Goal: Transaction & Acquisition: Purchase product/service

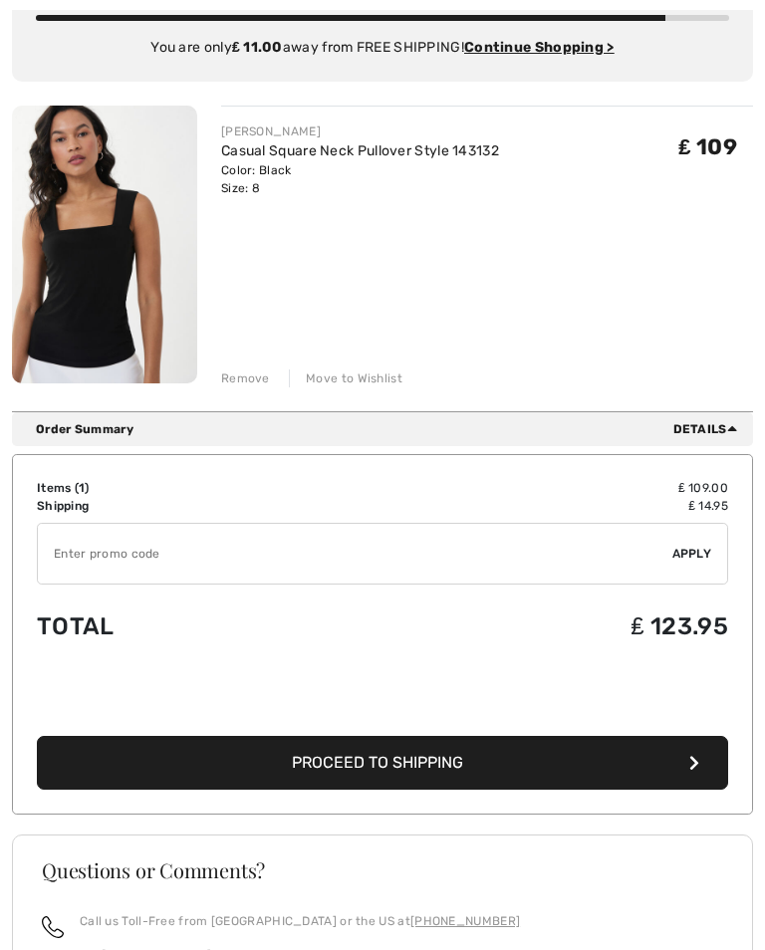
scroll to position [256, 0]
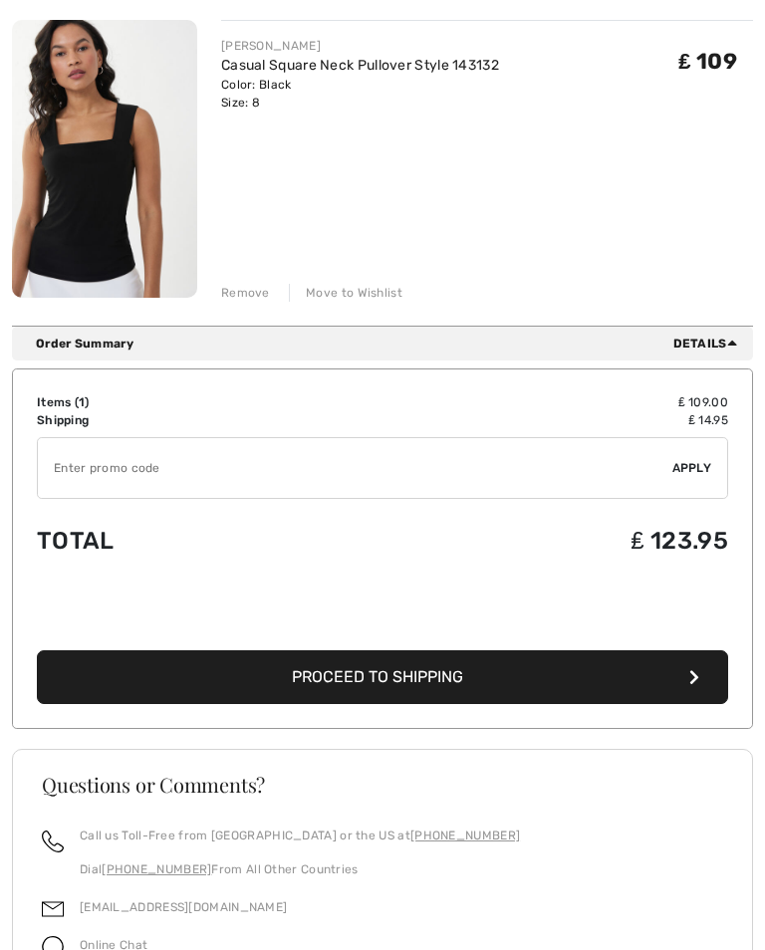
click at [309, 681] on span "Proceed to Shipping" at bounding box center [377, 676] width 171 height 19
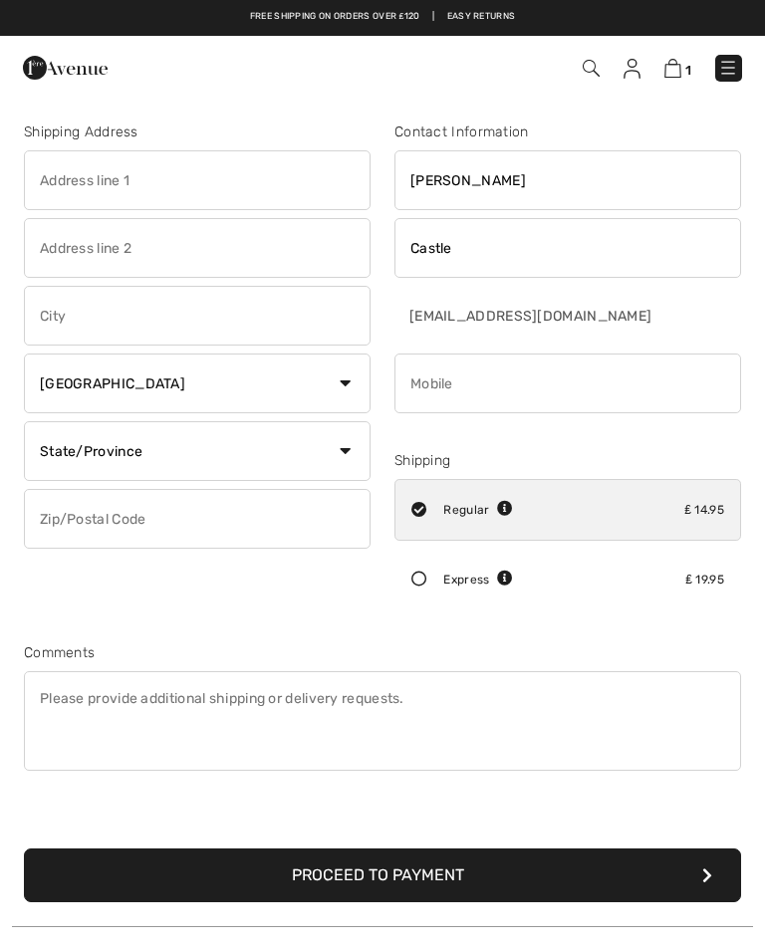
click at [51, 183] on input "text" at bounding box center [197, 180] width 346 height 60
type input "35 Grays Lane"
click at [51, 321] on input "text" at bounding box center [197, 316] width 346 height 60
type input "Ashtead"
click at [173, 371] on select "Country Canada United States Afghanistan Aland Islands Albania Algeria American…" at bounding box center [197, 383] width 346 height 60
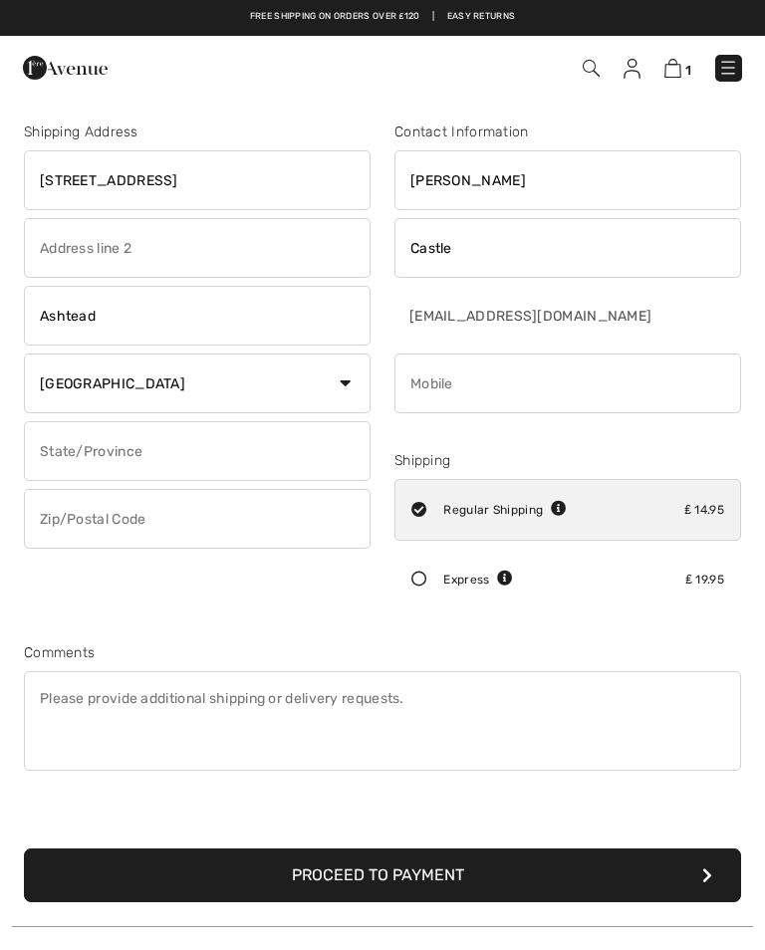
click at [145, 396] on select "Country Canada United States Afghanistan Aland Islands Albania Algeria American…" at bounding box center [197, 383] width 346 height 60
select select "GB"
click at [73, 453] on input "text" at bounding box center [197, 451] width 346 height 60
type input "Surrey"
click at [68, 508] on input "text" at bounding box center [197, 519] width 346 height 60
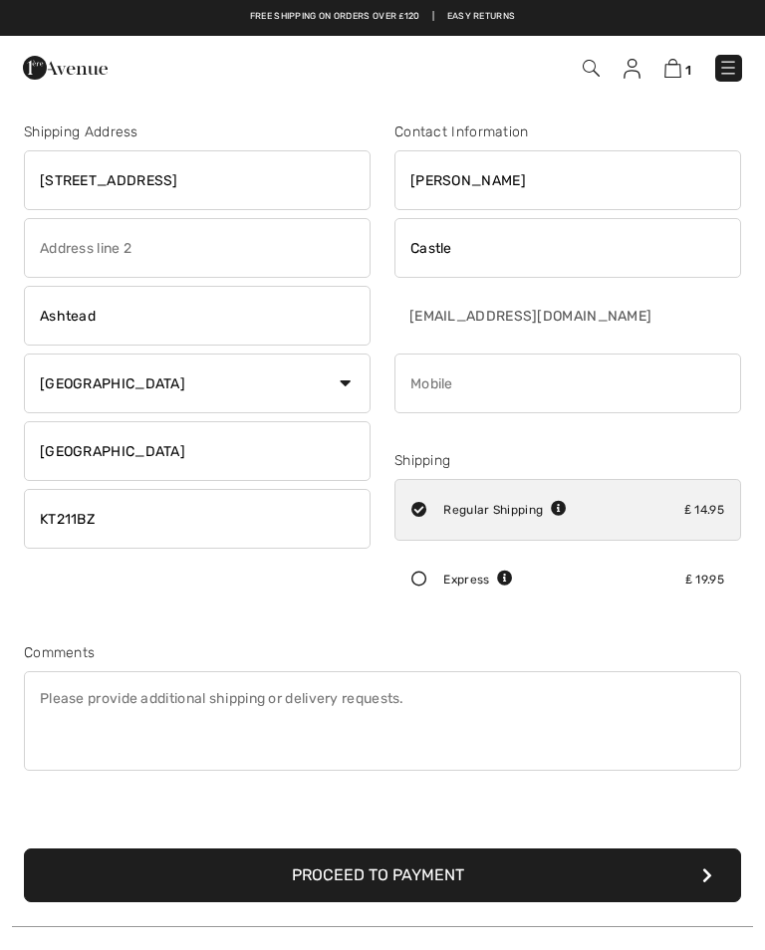
type input "KT211BZ"
click at [458, 389] on input "phone" at bounding box center [567, 383] width 346 height 60
click at [445, 581] on div "Express" at bounding box center [478, 579] width 70 height 18
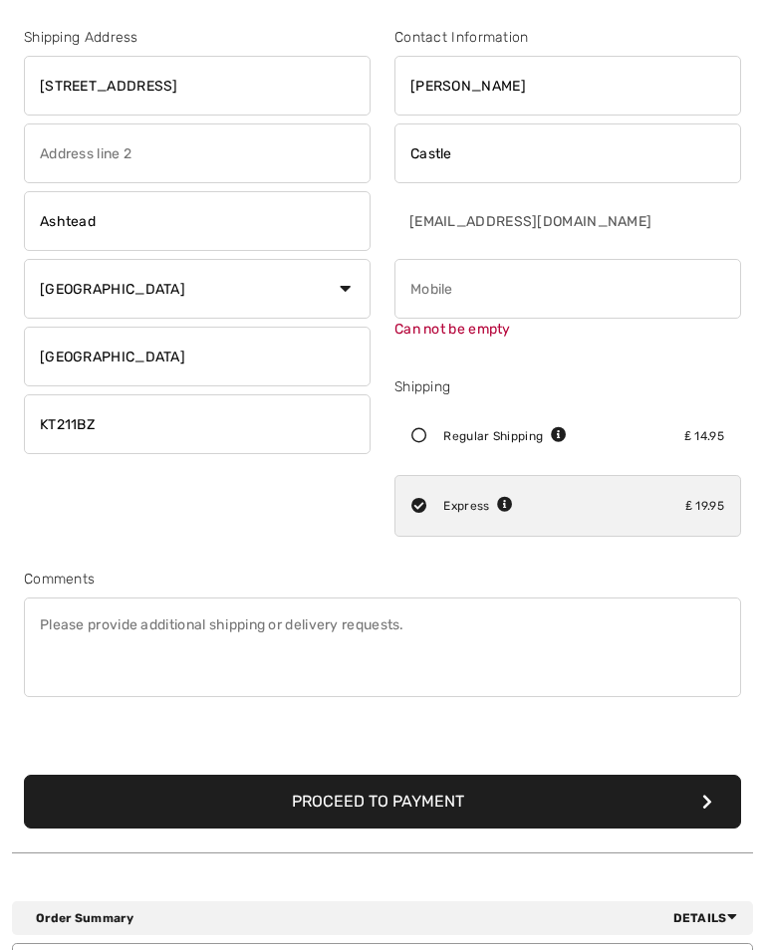
scroll to position [95, 0]
click at [296, 797] on button "Proceed to Payment" at bounding box center [382, 802] width 717 height 54
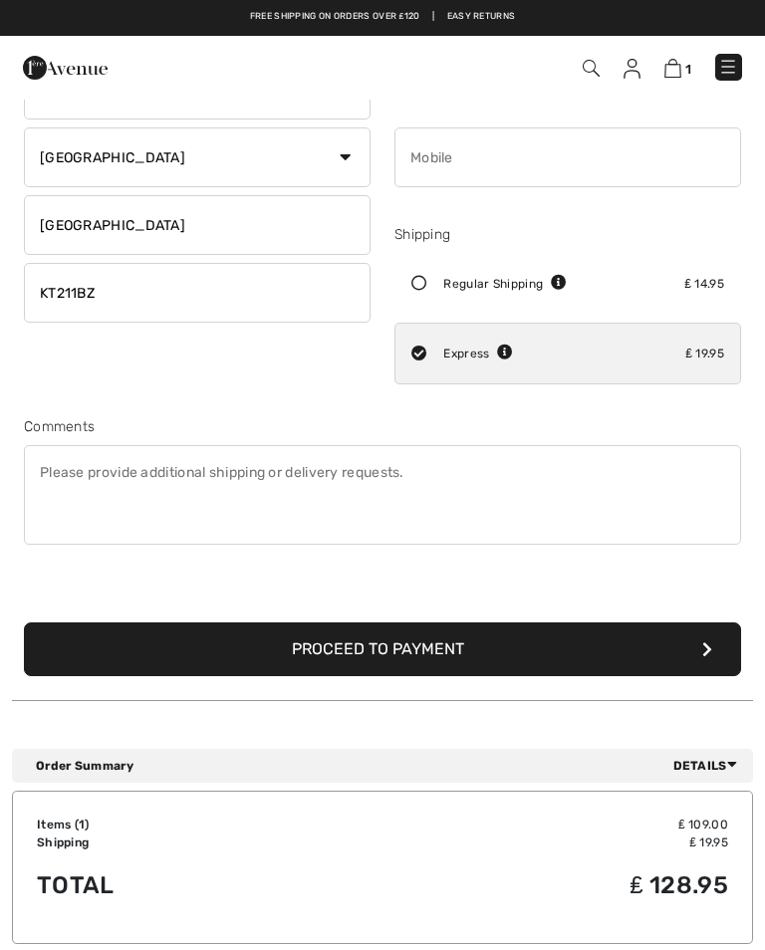
scroll to position [225, 0]
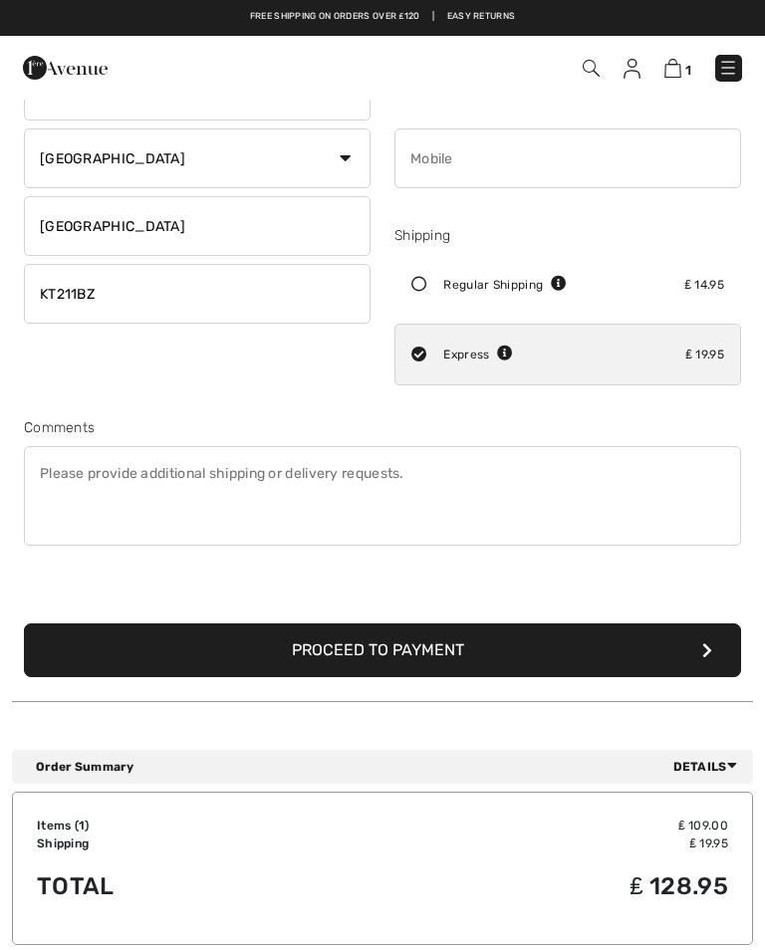
click at [416, 285] on icon at bounding box center [419, 285] width 48 height 16
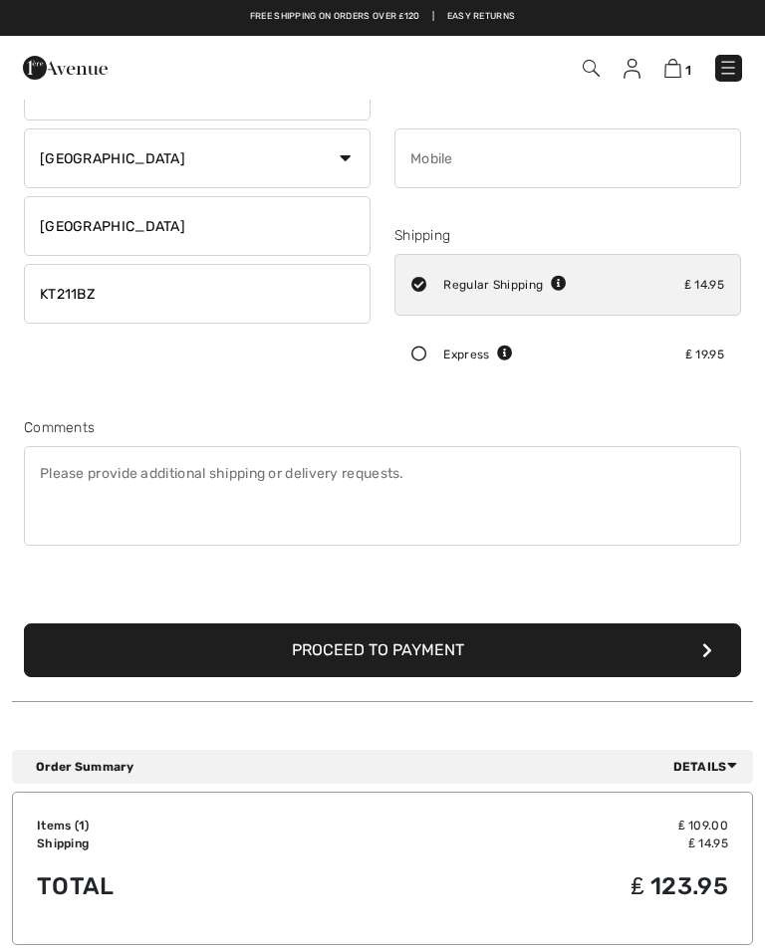
click at [571, 288] on input "radio" at bounding box center [572, 285] width 13 height 60
click at [563, 277] on icon at bounding box center [559, 284] width 16 height 16
click at [571, 287] on input "radio" at bounding box center [572, 285] width 13 height 60
click at [422, 361] on icon at bounding box center [419, 354] width 48 height 16
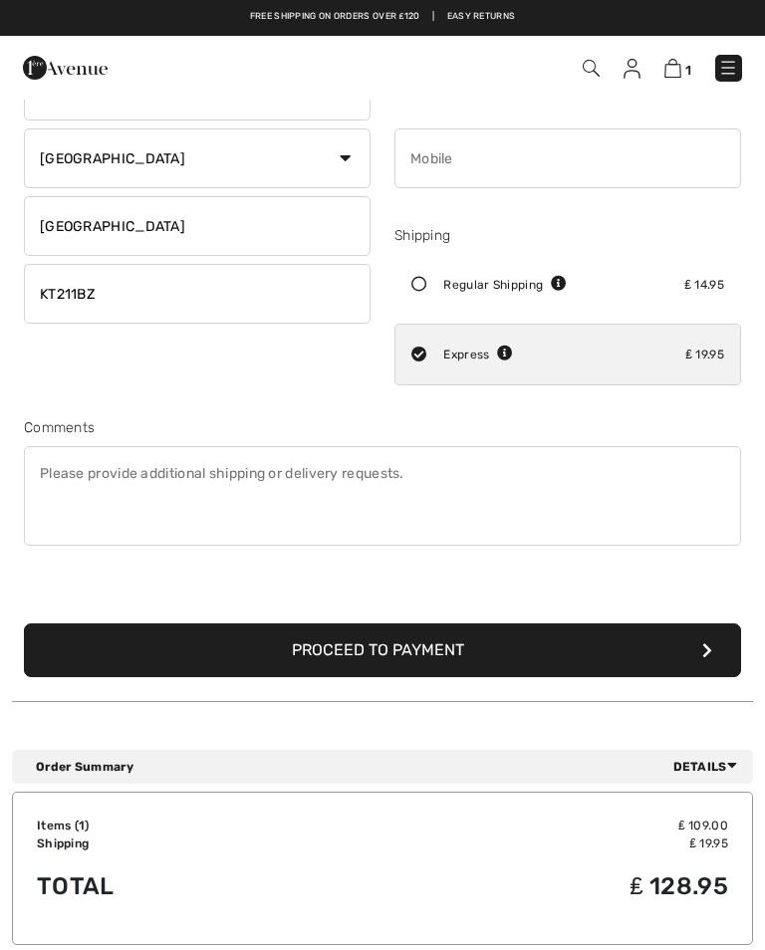
click at [502, 362] on div "Express" at bounding box center [478, 354] width 70 height 18
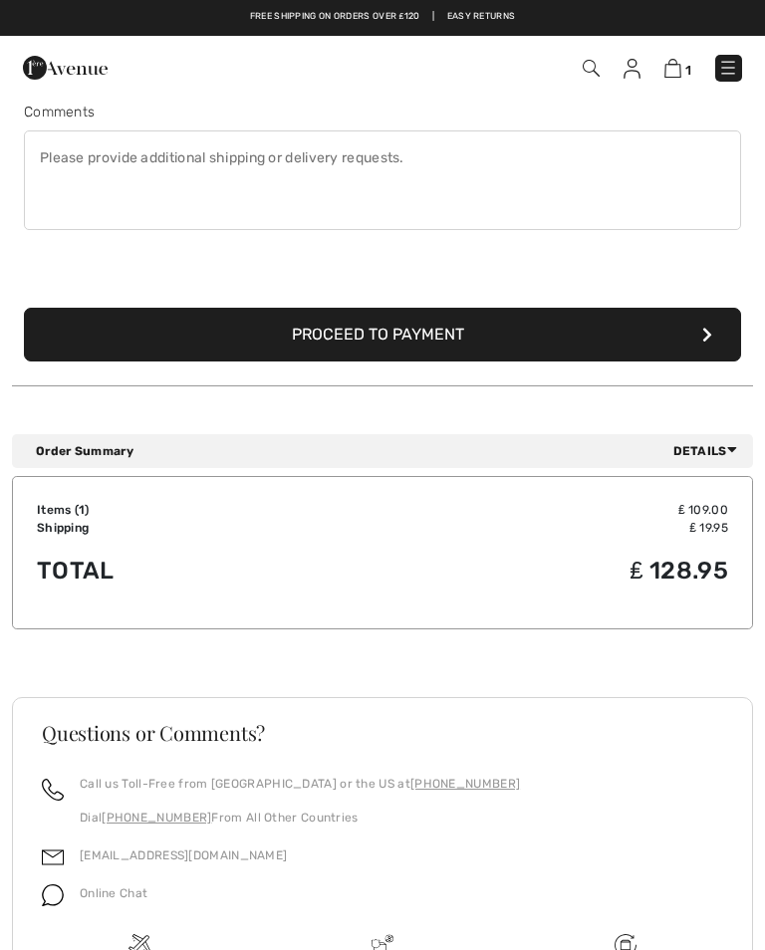
scroll to position [521, 0]
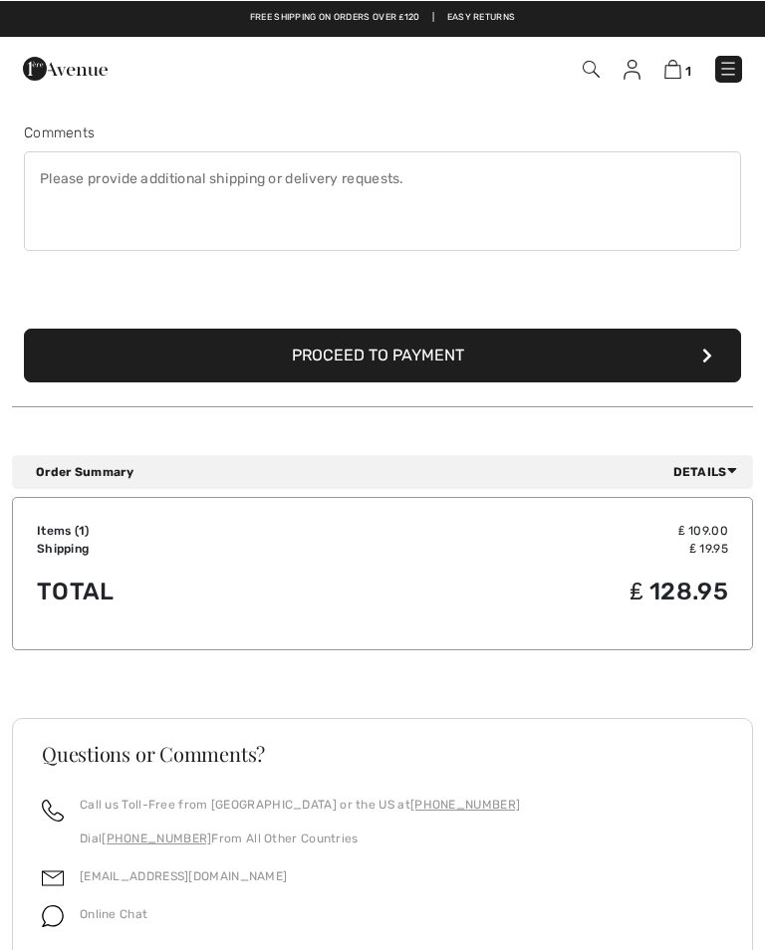
click at [146, 466] on div "Order Summary Details" at bounding box center [390, 471] width 709 height 18
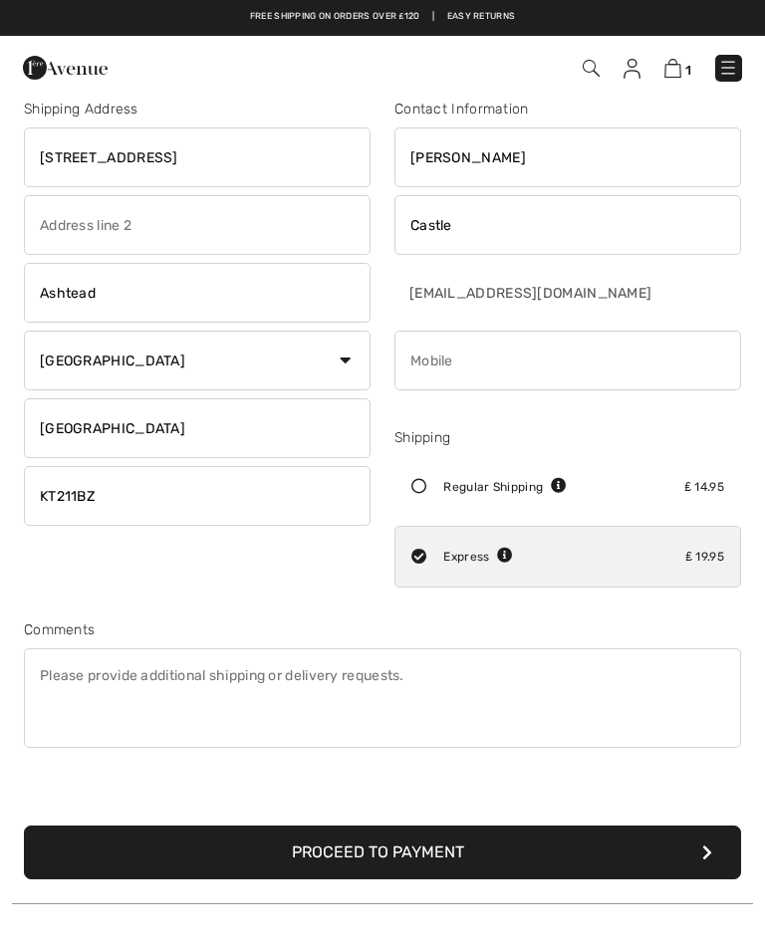
scroll to position [0, 0]
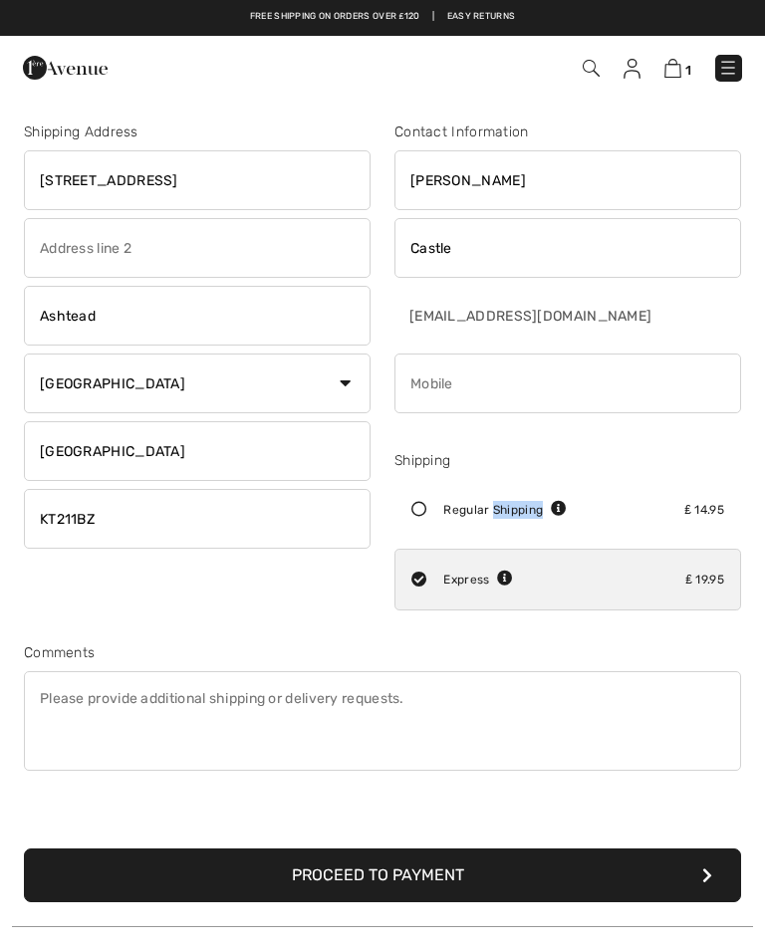
click at [569, 508] on input "radio" at bounding box center [572, 510] width 13 height 60
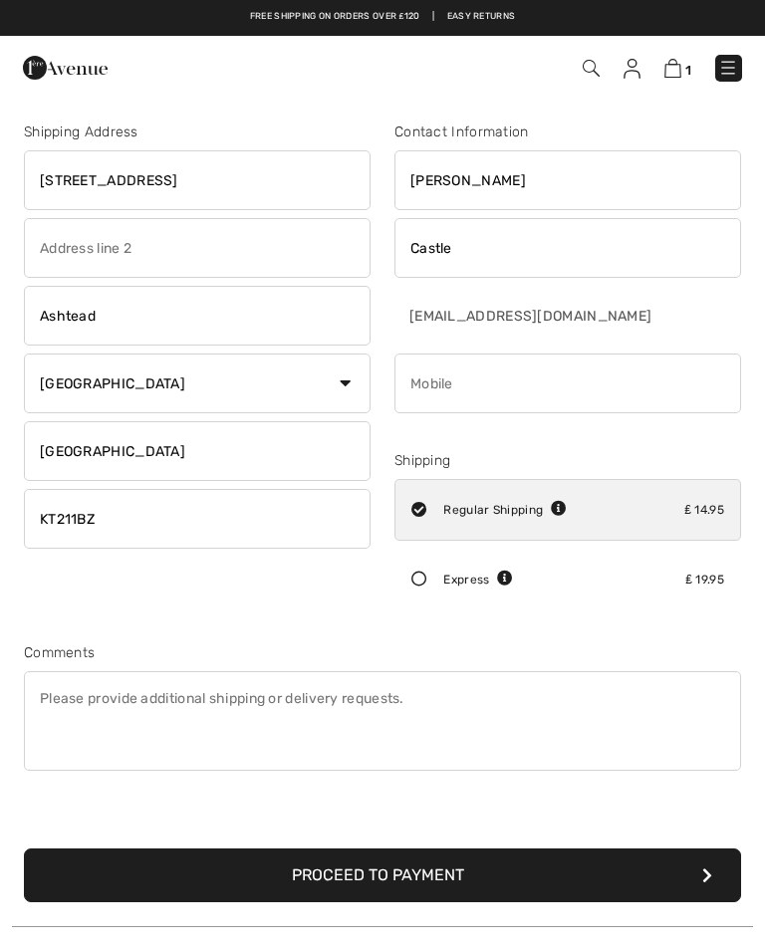
click at [574, 513] on input "radio" at bounding box center [572, 510] width 13 height 60
click at [576, 515] on input "radio" at bounding box center [572, 510] width 13 height 60
click at [568, 495] on input "radio" at bounding box center [572, 510] width 13 height 60
click at [420, 583] on icon at bounding box center [419, 579] width 48 height 16
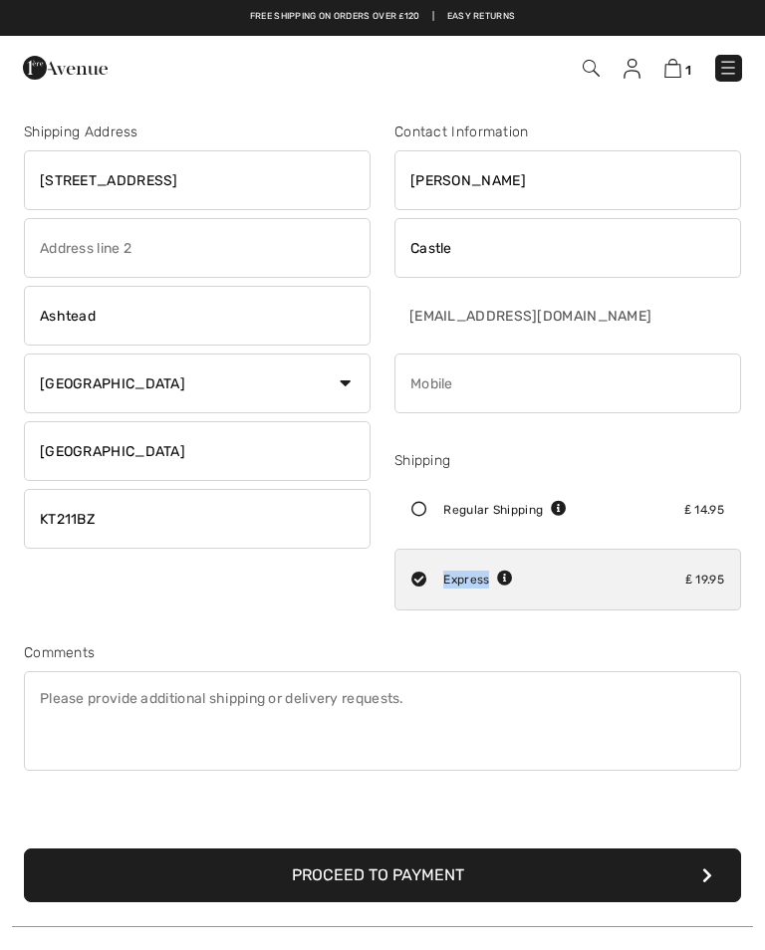
click at [501, 580] on icon at bounding box center [505, 578] width 16 height 16
click at [516, 594] on input "radio" at bounding box center [520, 580] width 13 height 60
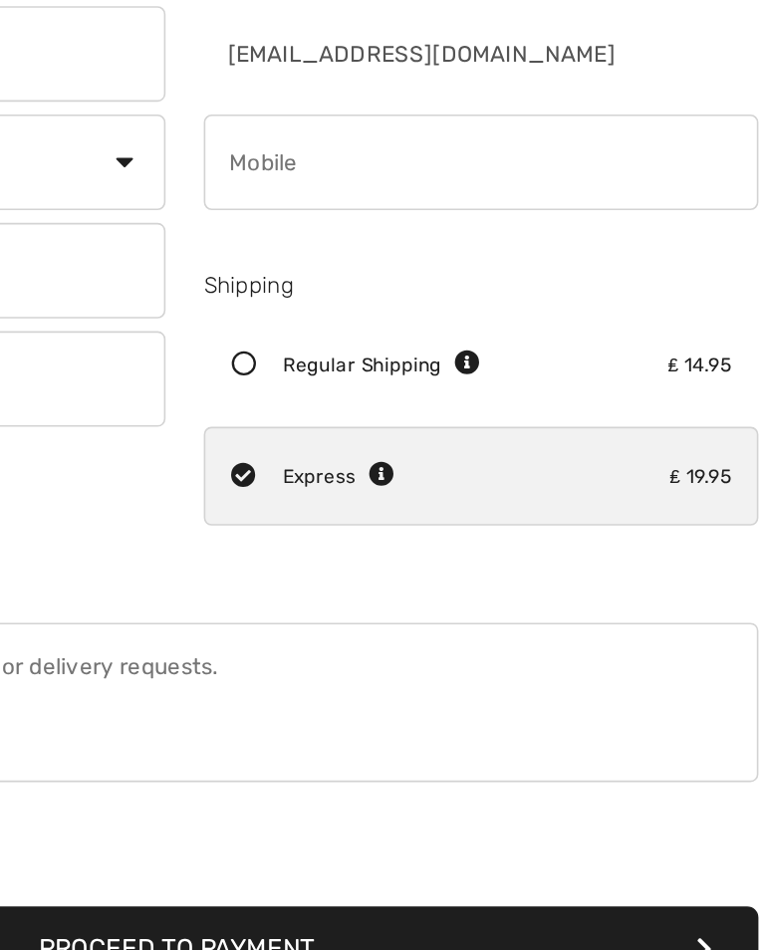
click at [311, 642] on div "Comments" at bounding box center [382, 652] width 717 height 21
click at [514, 550] on input "radio" at bounding box center [520, 580] width 13 height 60
click at [394, 549] on div "Express ₤ 19.95" at bounding box center [567, 580] width 346 height 62
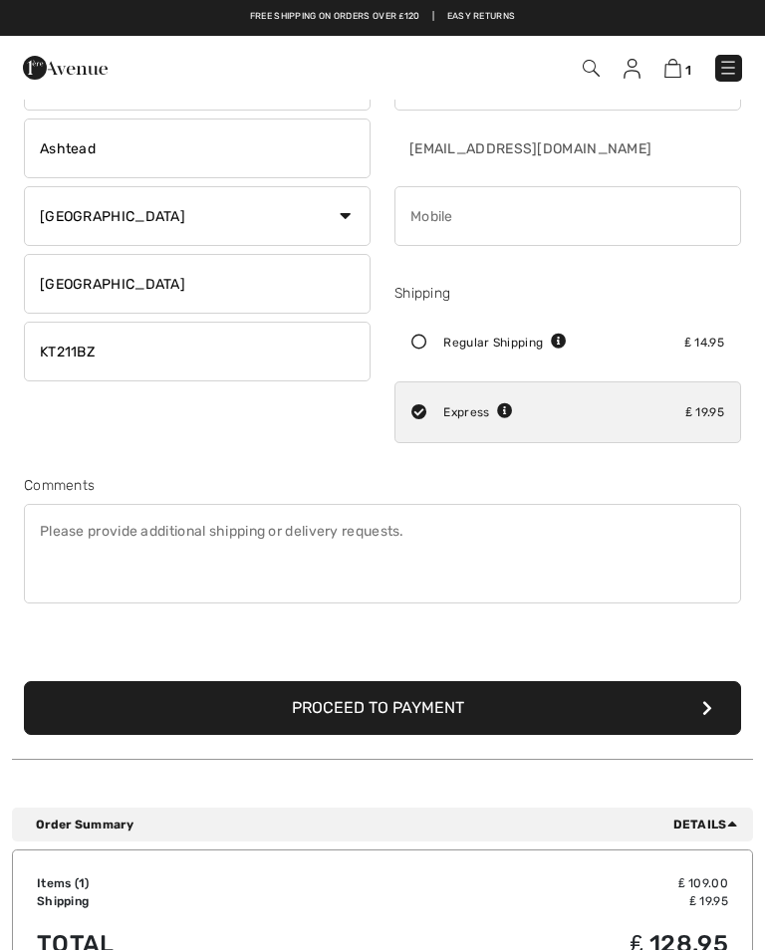
scroll to position [166, 0]
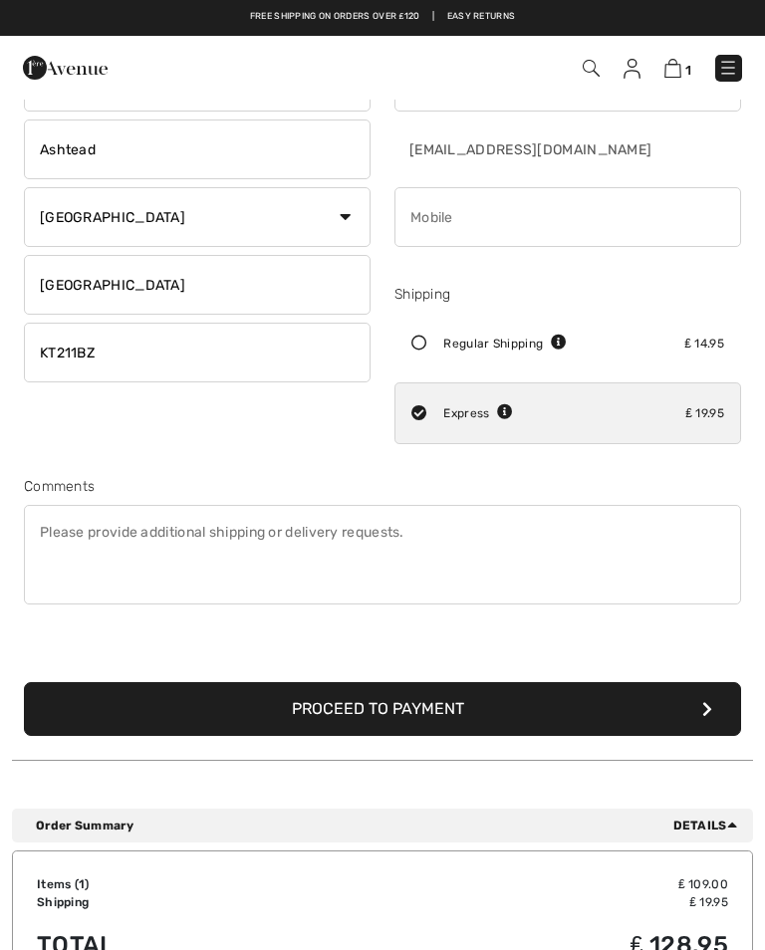
click at [308, 693] on button "Proceed to Payment" at bounding box center [382, 709] width 717 height 54
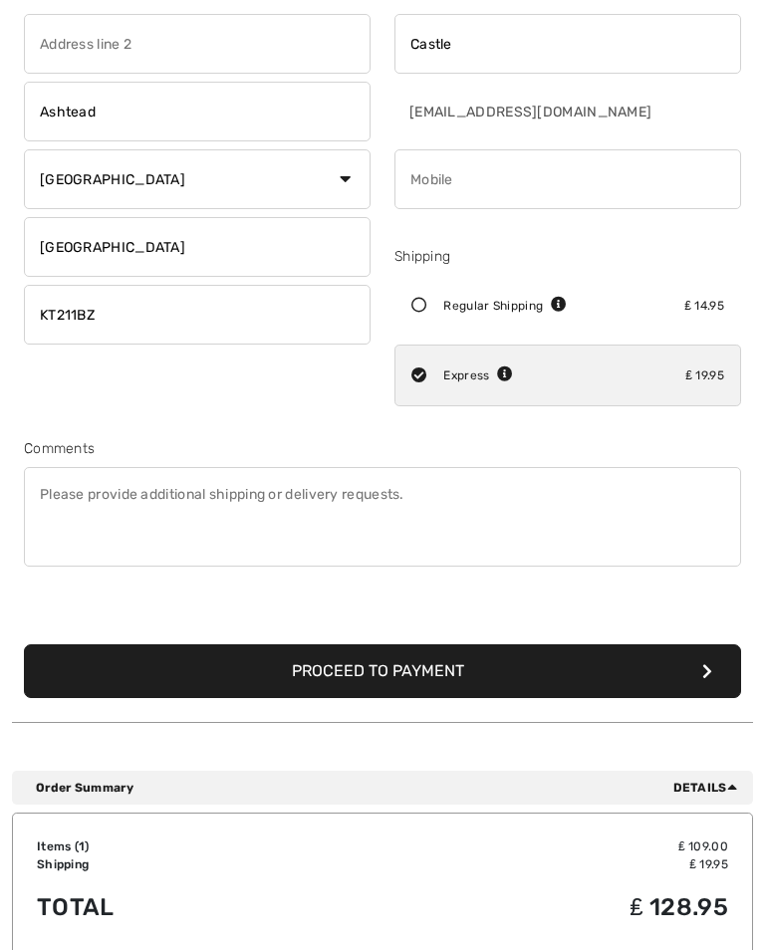
scroll to position [209, 0]
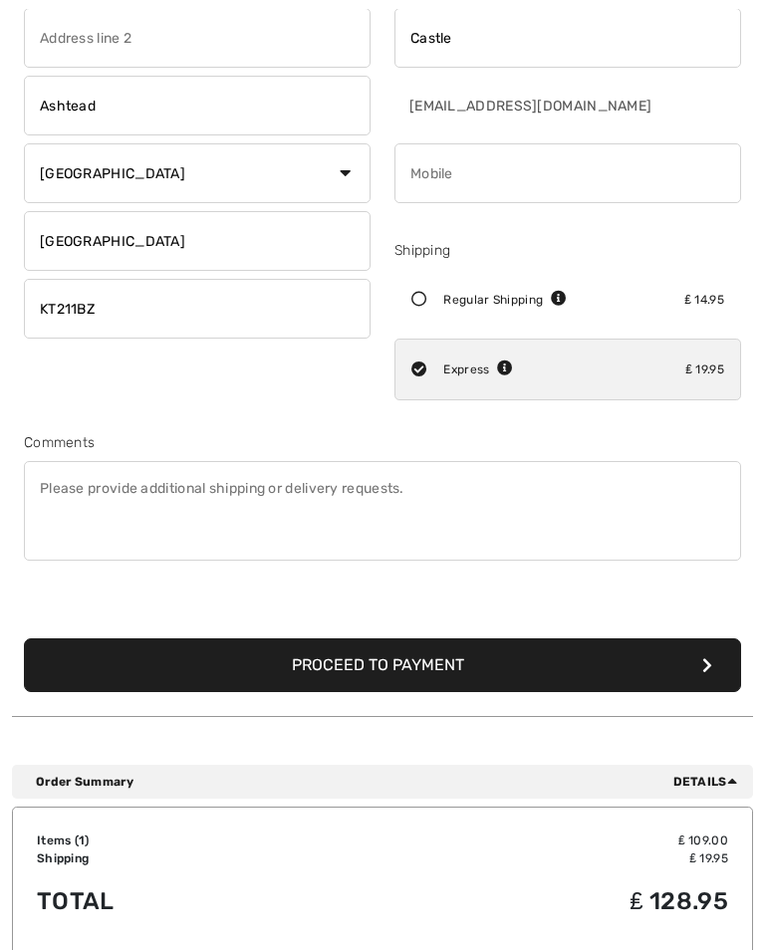
click at [367, 663] on button "Proceed to Payment" at bounding box center [382, 666] width 717 height 54
click at [706, 660] on icon "submit" at bounding box center [707, 666] width 10 height 16
click at [703, 679] on button "Proceed to Payment" at bounding box center [382, 666] width 717 height 54
click at [703, 670] on icon "submit" at bounding box center [707, 666] width 10 height 16
click at [370, 675] on button "Proceed to Payment" at bounding box center [382, 666] width 717 height 54
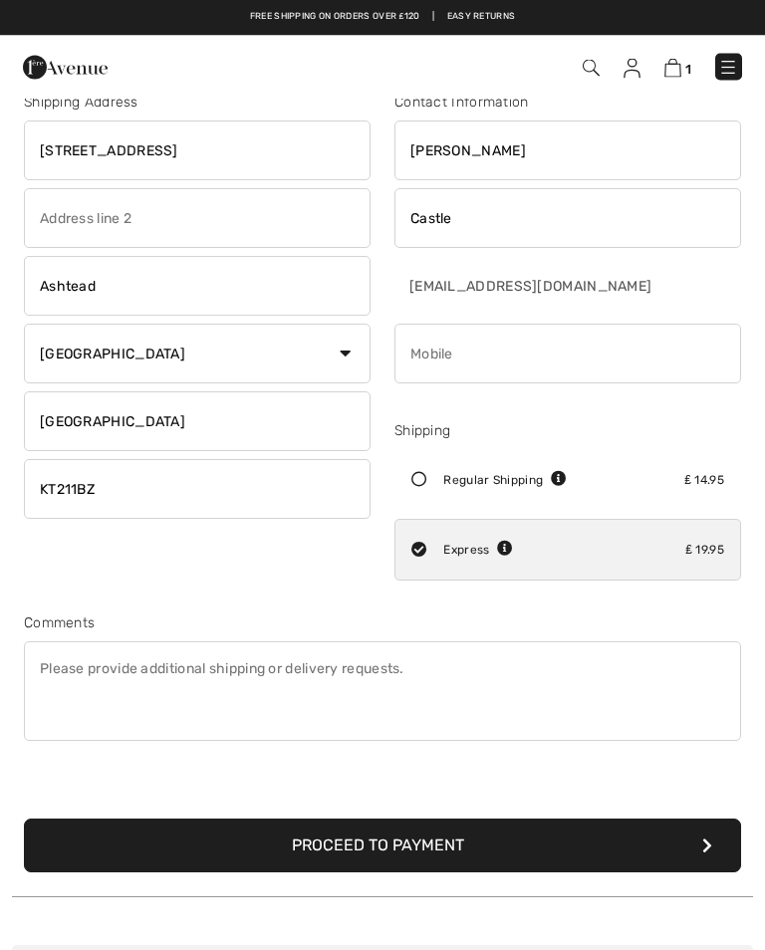
scroll to position [0, 0]
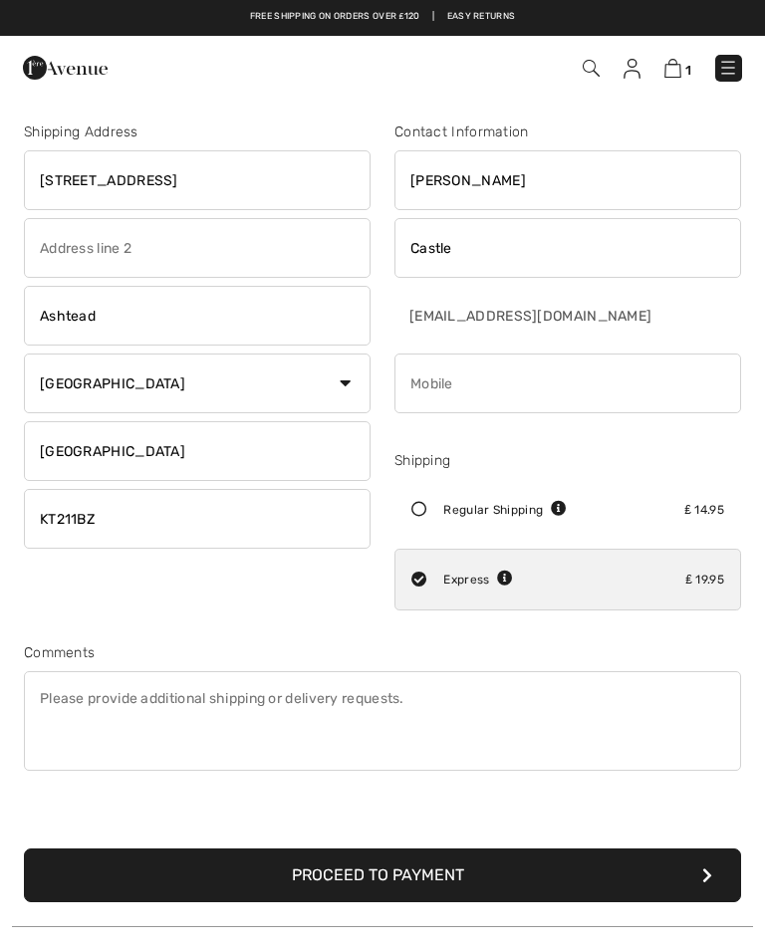
click at [421, 516] on icon at bounding box center [419, 510] width 48 height 16
radio input "true"
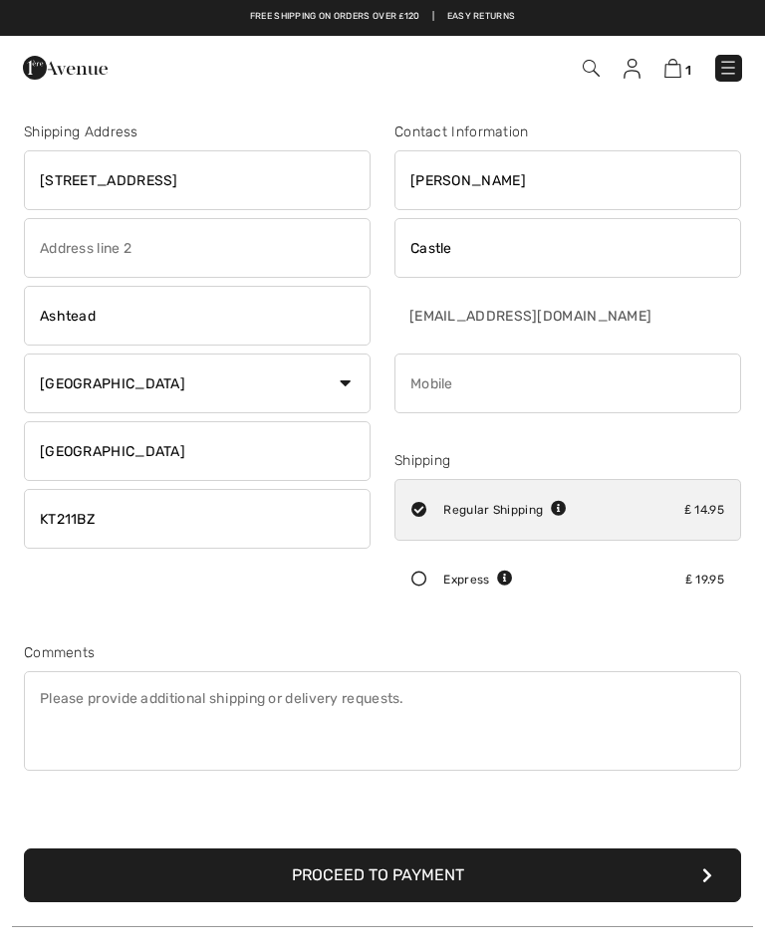
click at [372, 868] on button "Proceed to Payment" at bounding box center [382, 875] width 717 height 54
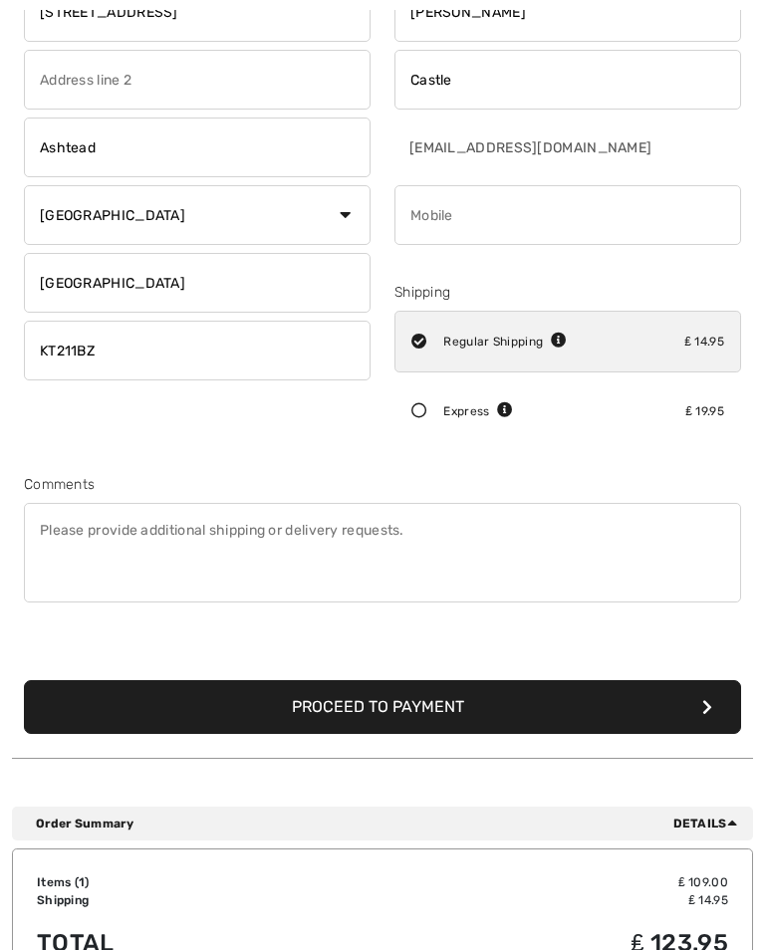
scroll to position [210, 0]
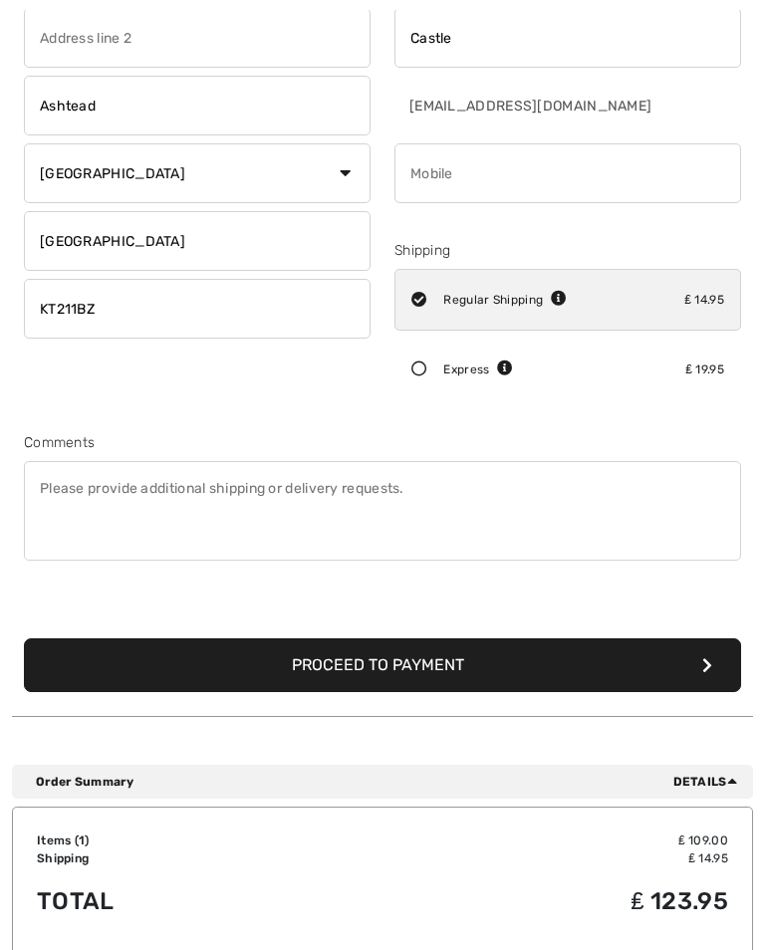
click at [702, 658] on icon "submit" at bounding box center [707, 665] width 10 height 16
click at [692, 665] on button "Proceed to Payment" at bounding box center [382, 665] width 717 height 54
click at [506, 667] on button "Proceed to Payment" at bounding box center [382, 665] width 717 height 54
click at [504, 679] on button "Proceed to Payment" at bounding box center [382, 665] width 717 height 54
click at [509, 664] on button "Proceed to Payment" at bounding box center [382, 665] width 717 height 54
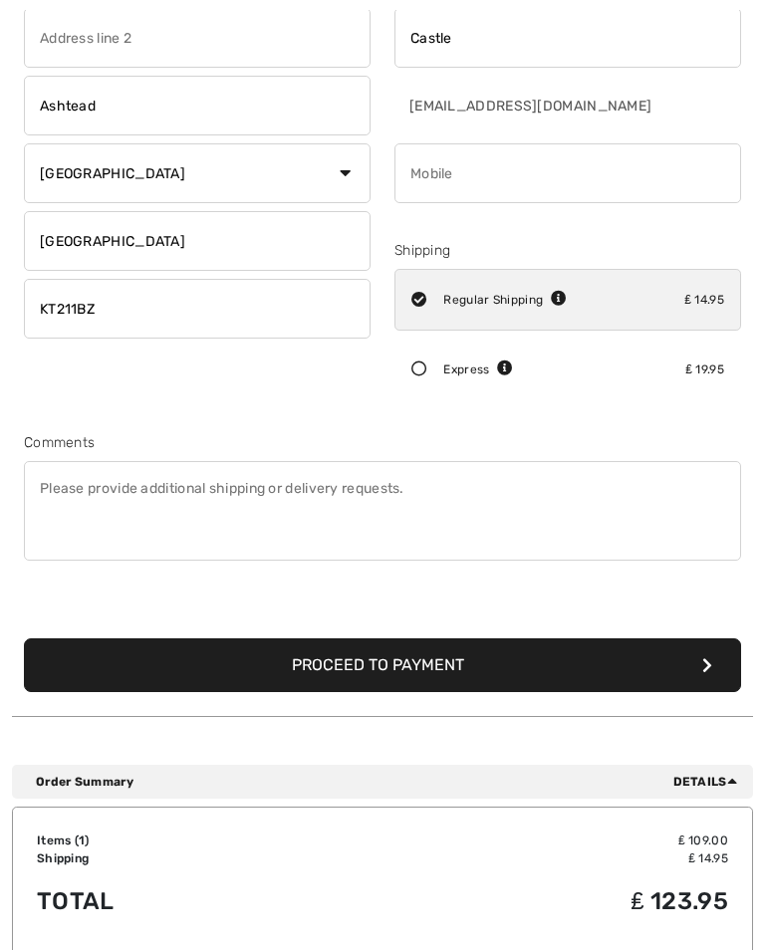
click at [360, 662] on button "Proceed to Payment" at bounding box center [382, 665] width 717 height 54
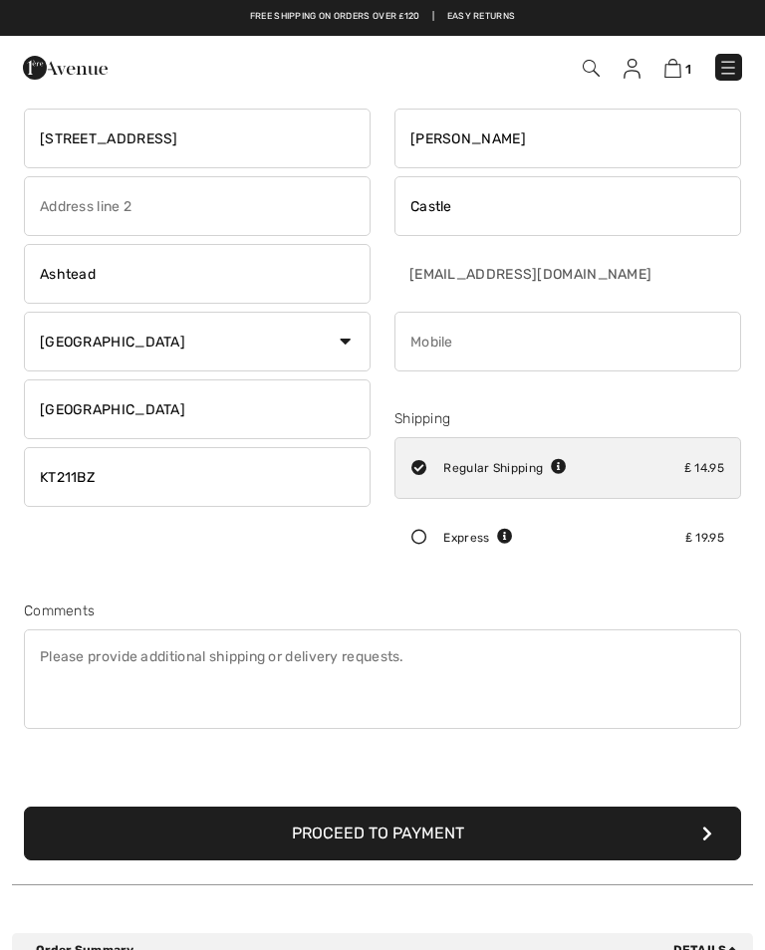
scroll to position [0, 0]
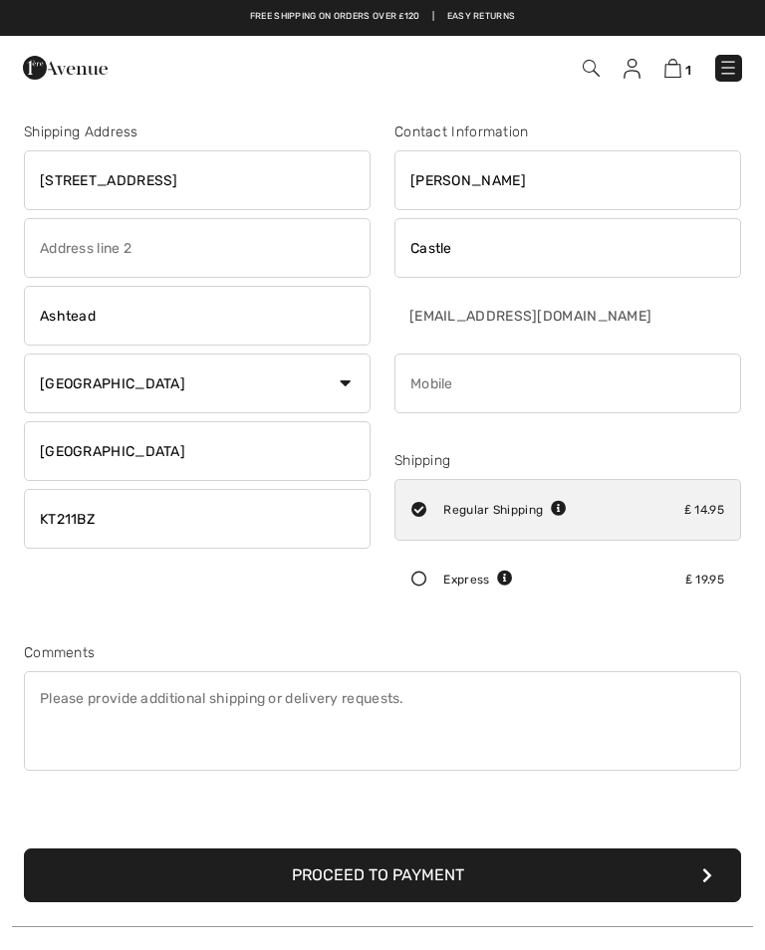
click at [125, 376] on select "Country Canada United States Afghanistan Aland Islands Albania Algeria American…" at bounding box center [197, 383] width 346 height 60
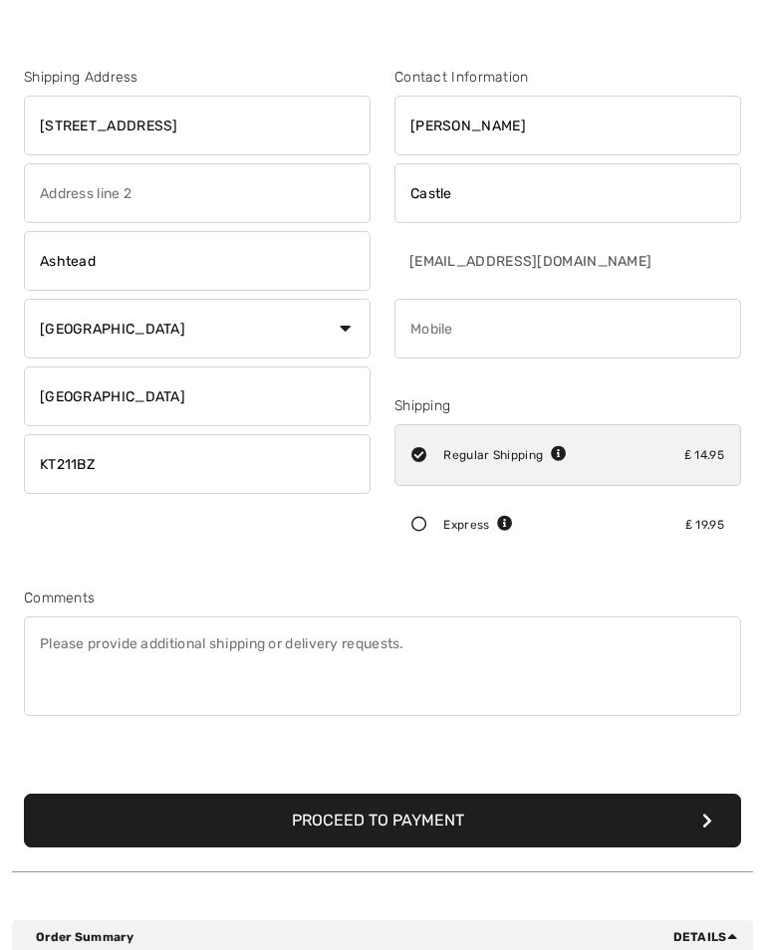
scroll to position [56, 0]
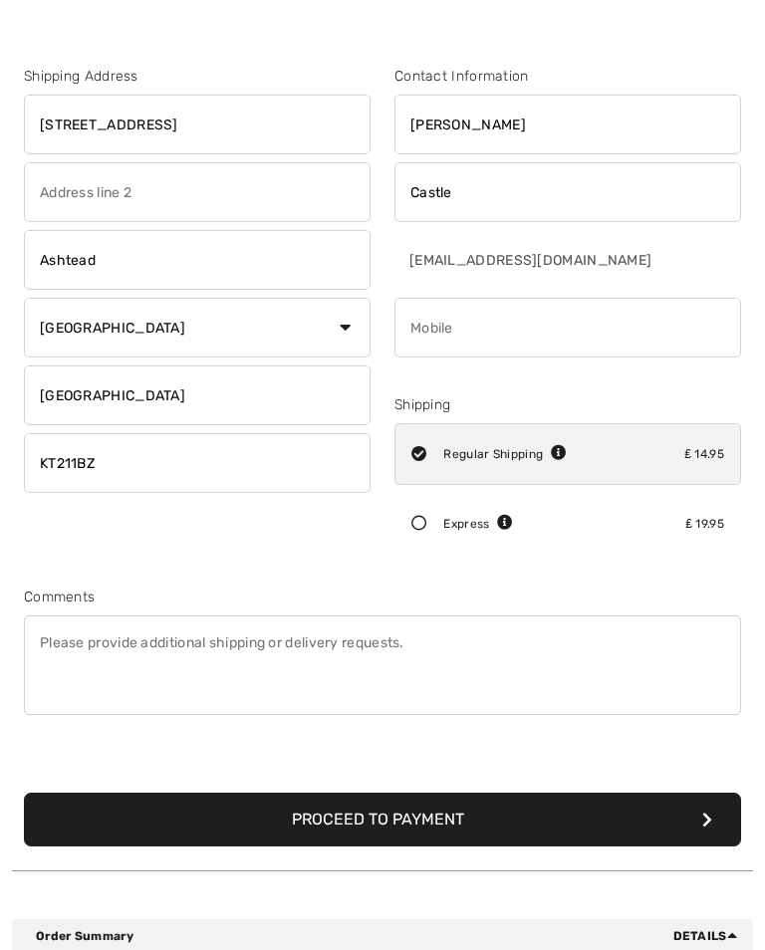
click at [444, 345] on input "phone" at bounding box center [567, 328] width 346 height 60
type input "0"
type input "+"
type input "447887871899"
click at [435, 532] on div "Express ₤ 19.95" at bounding box center [567, 524] width 346 height 62
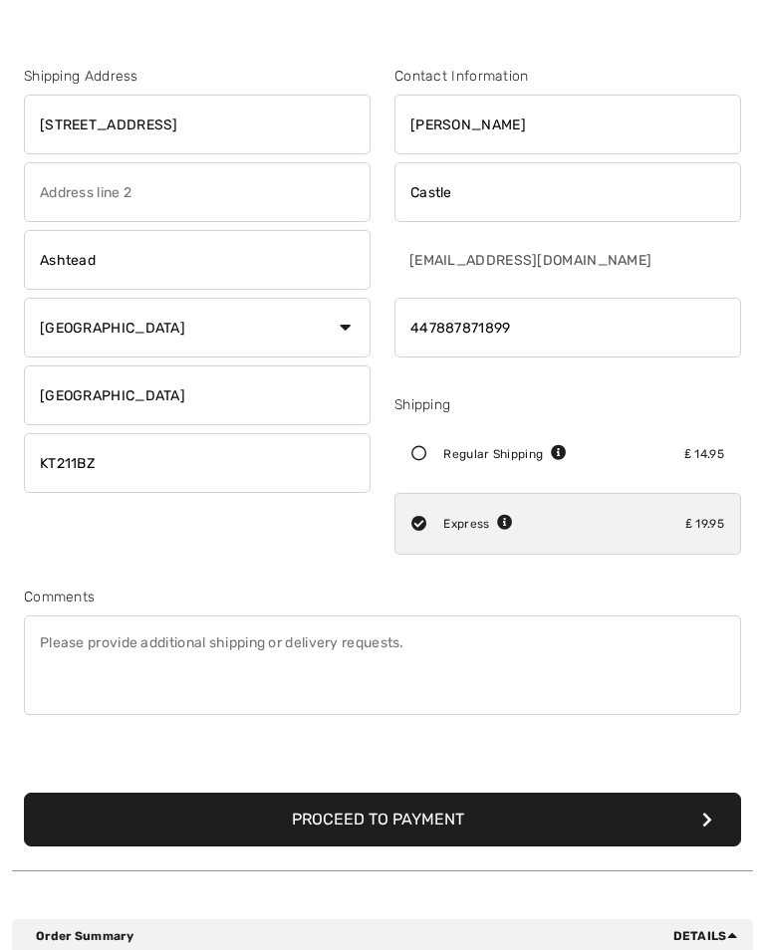
click at [668, 822] on button "Proceed to Payment" at bounding box center [382, 819] width 717 height 54
click at [632, 795] on button "Proceed to Payment" at bounding box center [382, 819] width 717 height 54
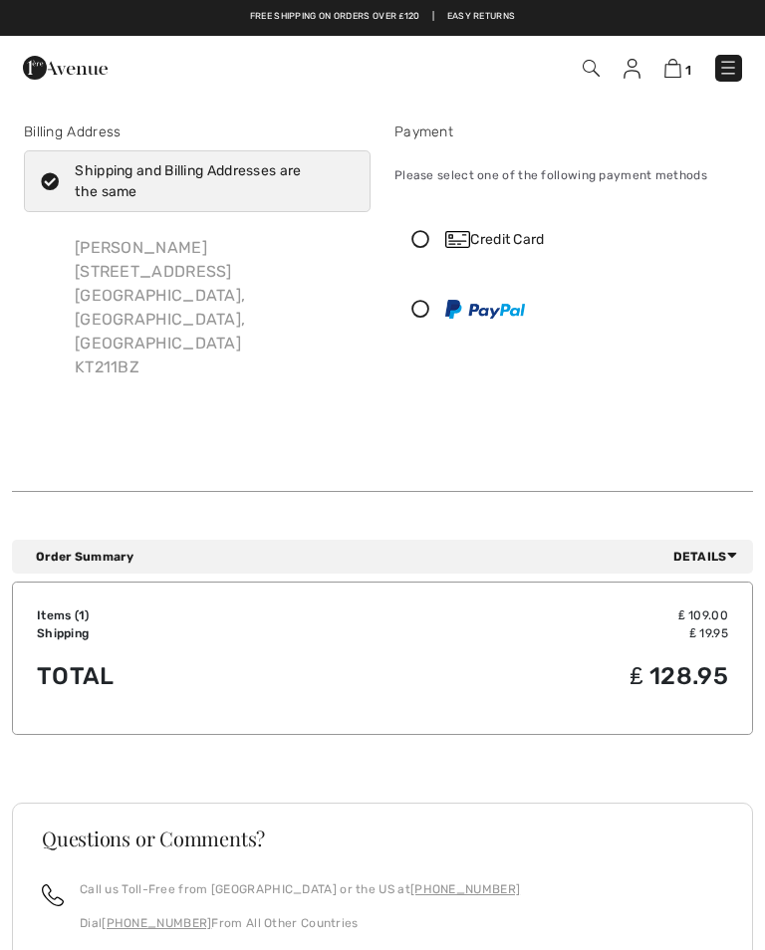
click at [451, 248] on img at bounding box center [457, 239] width 25 height 17
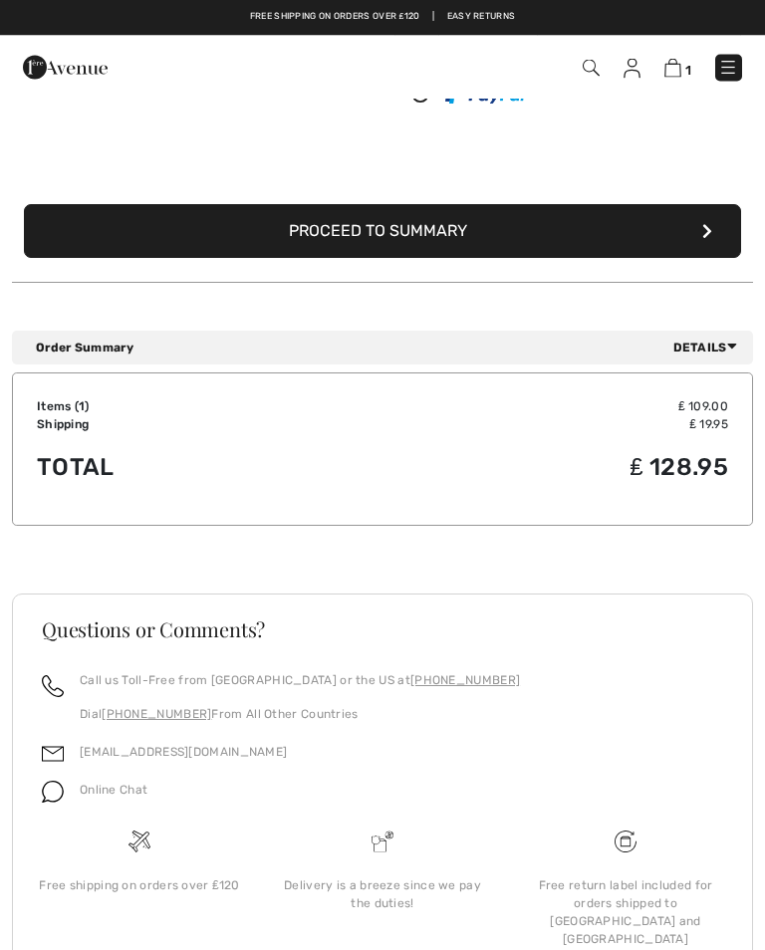
scroll to position [449, 0]
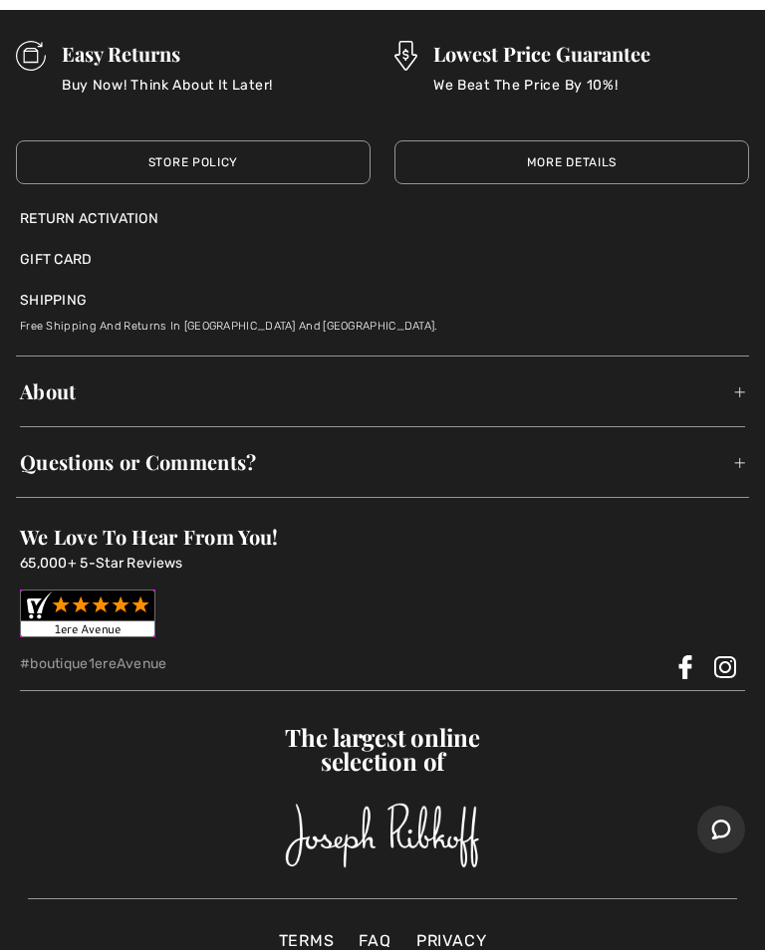
scroll to position [3861, 0]
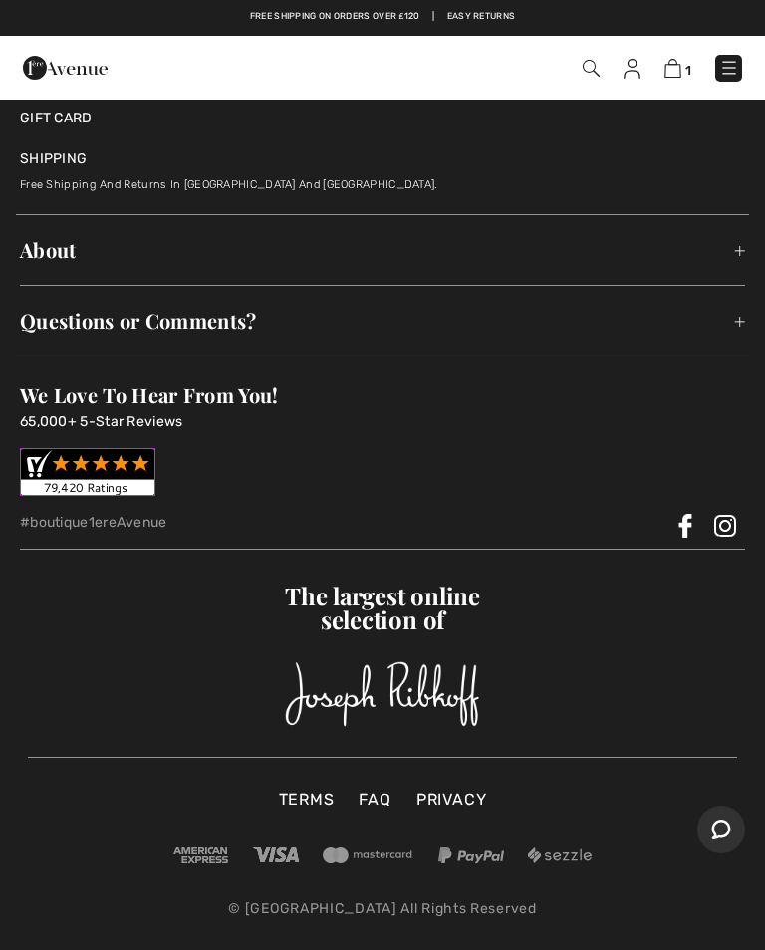
click at [378, 807] on link "FAQ" at bounding box center [374, 800] width 52 height 24
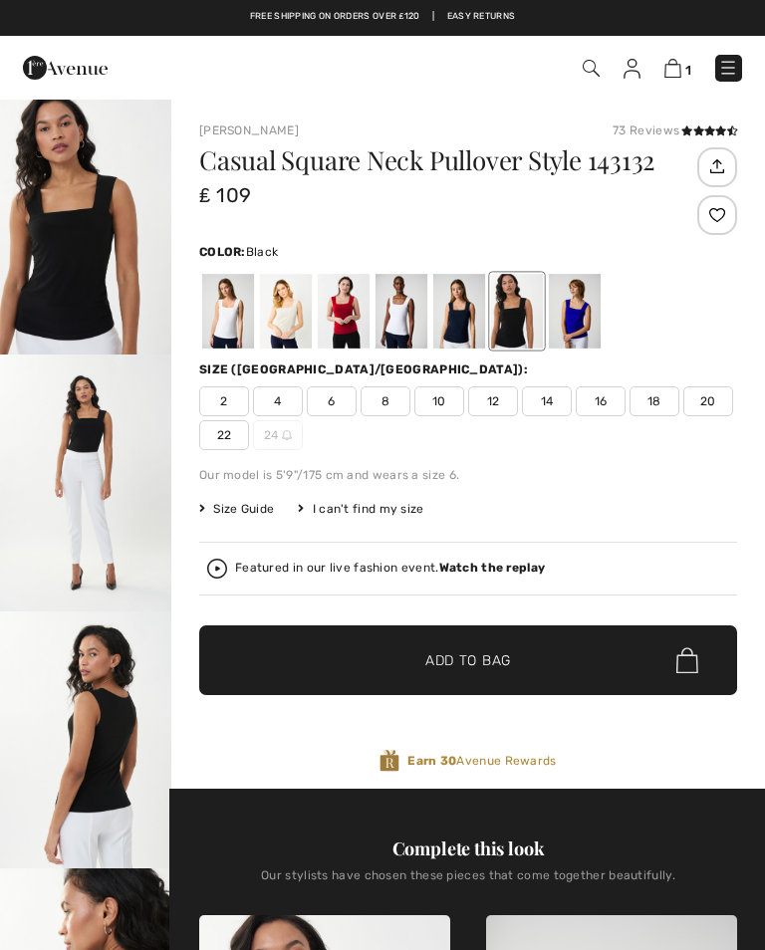
checkbox input "true"
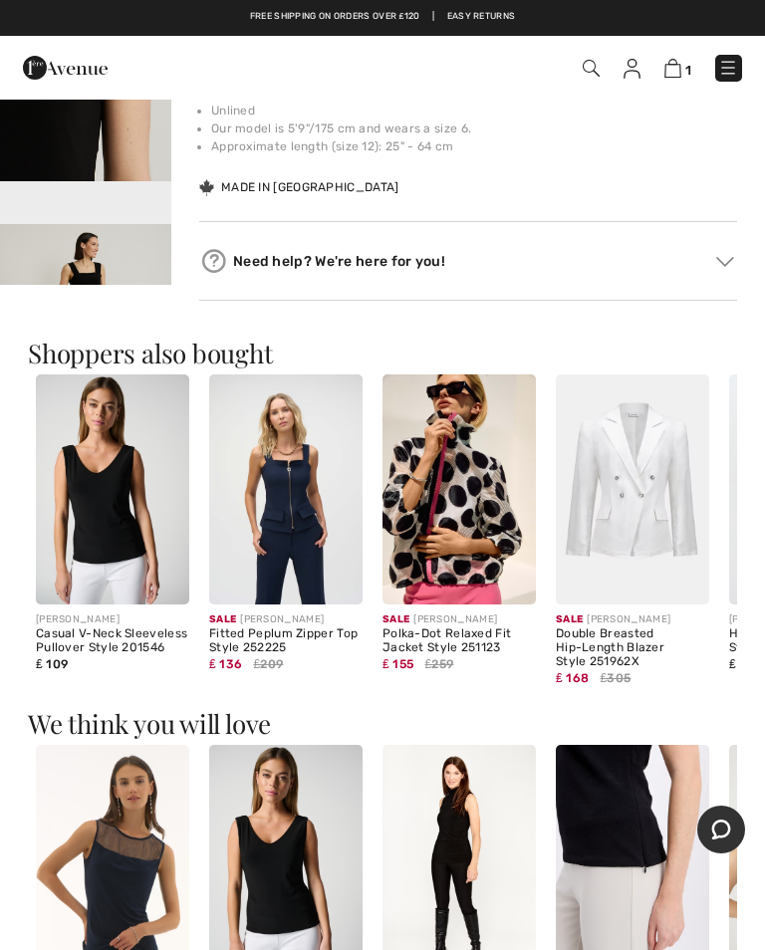
scroll to position [1553, 0]
